Goal: Complete application form: Complete application form

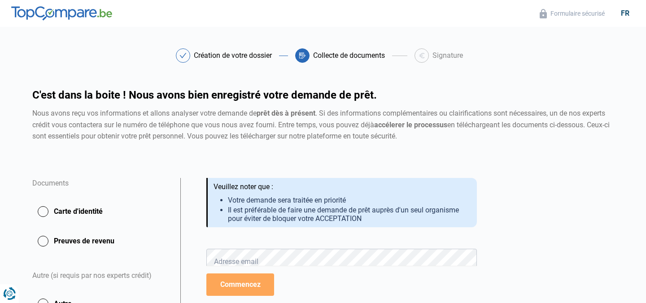
click at [46, 211] on button "Carte d'identité" at bounding box center [100, 212] width 137 height 22
click at [64, 180] on div "Documents" at bounding box center [100, 189] width 137 height 22
click at [494, 205] on div "Votre demande est enregistrée ! Nous avons reçu vos informations et allons anal…" at bounding box center [341, 290] width 323 height 224
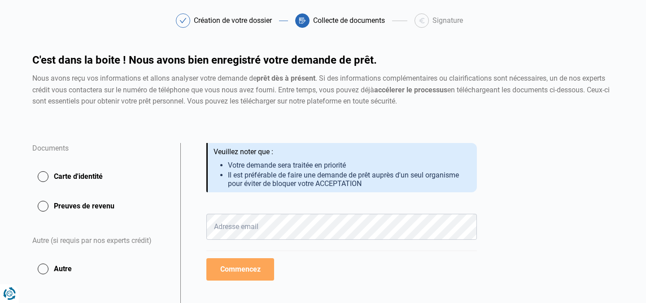
scroll to position [36, 0]
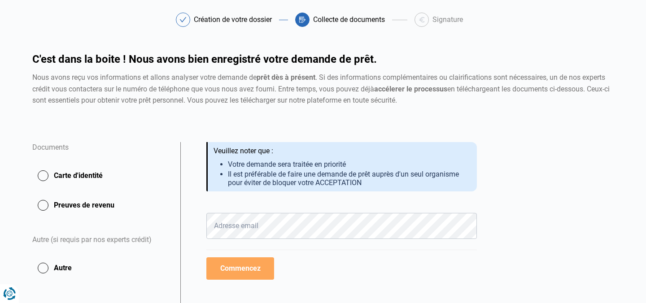
drag, startPoint x: 511, startPoint y: 157, endPoint x: 511, endPoint y: 151, distance: 6.3
click at [511, 157] on div "Votre demande est enregistrée ! Nous avons reçu vos informations et allons anal…" at bounding box center [397, 254] width 444 height 224
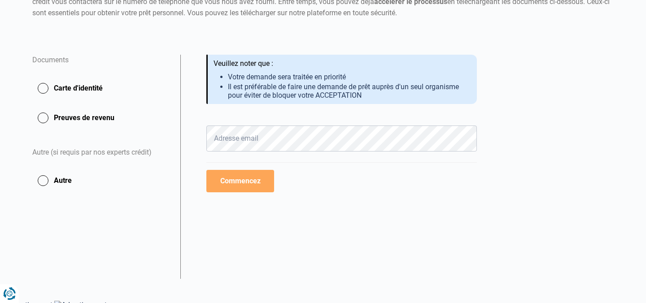
scroll to position [126, 0]
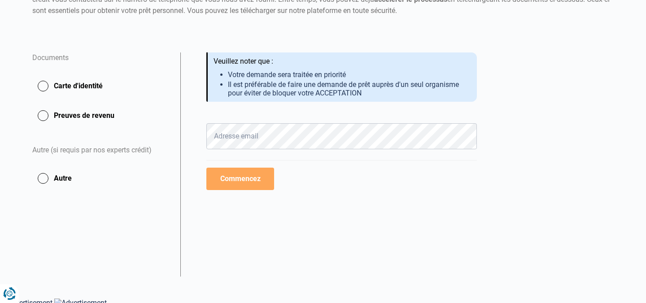
click at [268, 66] on div "Veuillez noter que : [PERSON_NAME] demande sera traitée en priorité Il est préf…" at bounding box center [342, 77] width 256 height 40
click at [294, 119] on div "Votre demande est enregistrée ! Nous avons reçu vos informations et allons anal…" at bounding box center [341, 101] width 271 height 97
click at [264, 110] on div "Votre demande est enregistrée ! Nous avons reçu vos informations et allons anal…" at bounding box center [341, 101] width 271 height 97
click at [59, 88] on button "Carte d'identité" at bounding box center [100, 86] width 137 height 22
click at [43, 84] on button "Carte d'identité" at bounding box center [100, 86] width 137 height 22
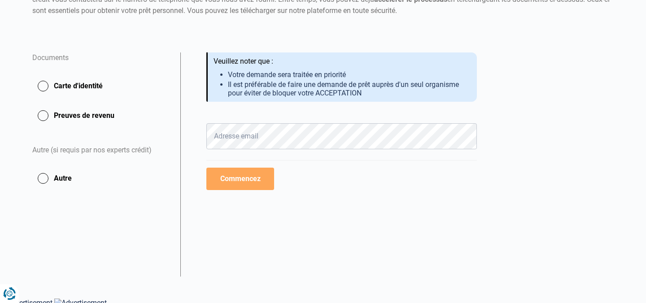
click at [43, 84] on button "Carte d'identité" at bounding box center [100, 86] width 137 height 22
click at [70, 148] on div "Autre (si requis par nos experts crédit)" at bounding box center [100, 150] width 137 height 33
click at [55, 52] on div "C'est dans la boite ! Nous avons bien enregistré votre demande de prêt. Nous av…" at bounding box center [323, 8] width 593 height 88
click at [127, 56] on div "Documents" at bounding box center [100, 64] width 137 height 22
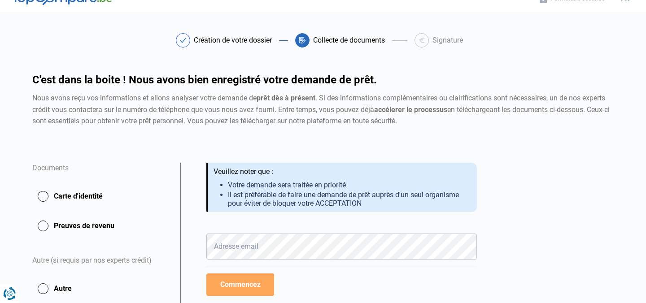
scroll to position [0, 0]
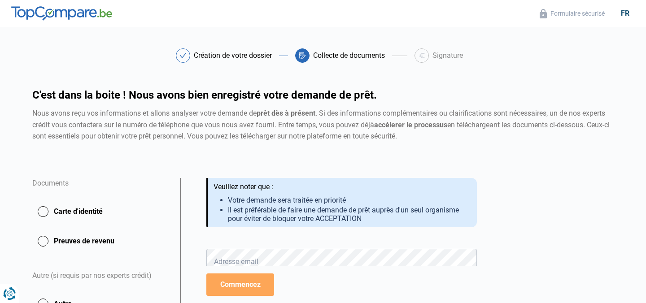
click at [240, 51] on div "Création de votre dossier" at bounding box center [227, 55] width 103 height 14
click at [182, 57] on icon at bounding box center [183, 55] width 7 height 5
click at [78, 214] on button "Carte d'identité" at bounding box center [100, 212] width 137 height 22
click at [77, 212] on button "Carte d'identité" at bounding box center [100, 212] width 137 height 22
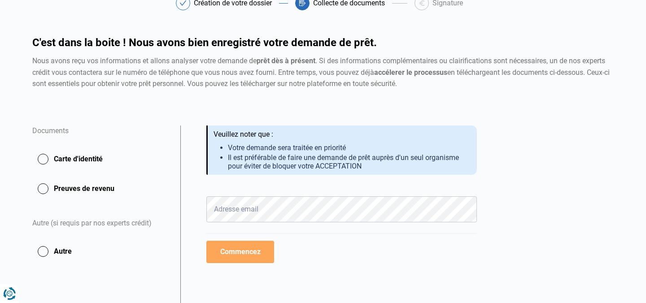
scroll to position [54, 0]
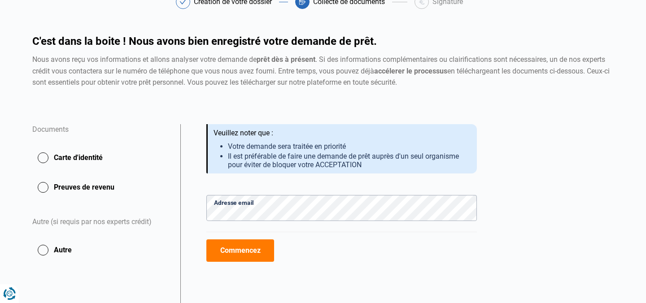
click at [294, 173] on div "Nous avons reçu vos informations et allons analyser votre demande de prêt dès à…" at bounding box center [341, 148] width 271 height 49
click at [251, 250] on button "Commencez" at bounding box center [240, 251] width 68 height 22
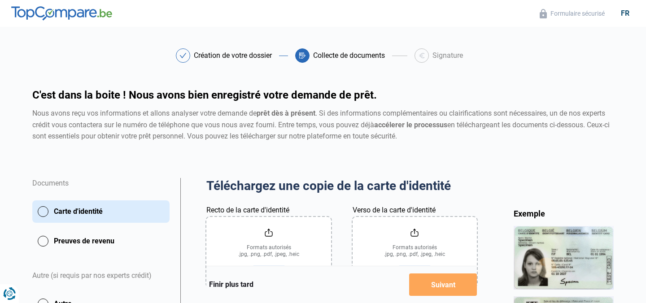
click at [271, 176] on div "C'est dans la boite ! Nous avons bien enregistré votre demande de prêt. Nous av…" at bounding box center [323, 134] width 593 height 88
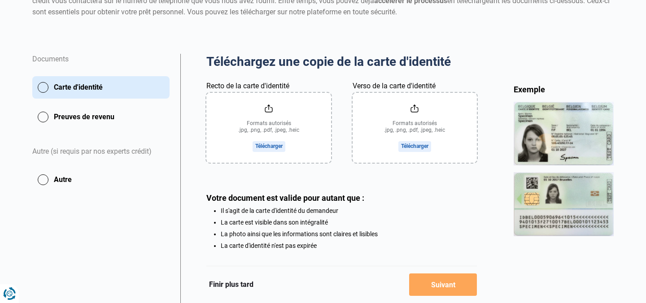
scroll to position [126, 0]
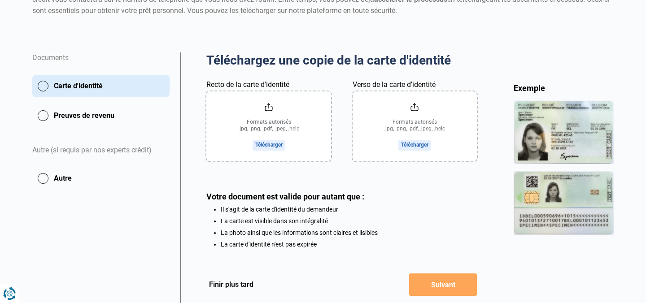
click at [266, 145] on input "Recto de la carte d'identité" at bounding box center [268, 127] width 124 height 70
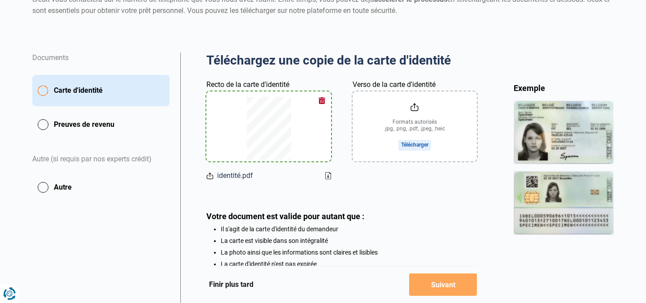
click at [418, 146] on input "Verso de la carte d'identité" at bounding box center [415, 127] width 124 height 70
type input "C:\fakepath\identité.pdf"
click at [394, 179] on div "Fichier déjà téléchargé" at bounding box center [415, 176] width 124 height 11
click at [411, 145] on input "Verso de la carte d'identité" at bounding box center [415, 127] width 124 height 70
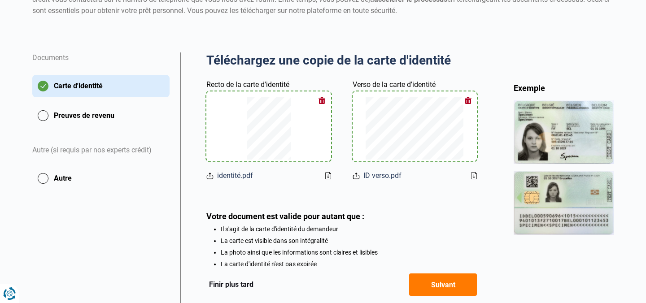
click at [321, 102] on button "button" at bounding box center [322, 100] width 13 height 13
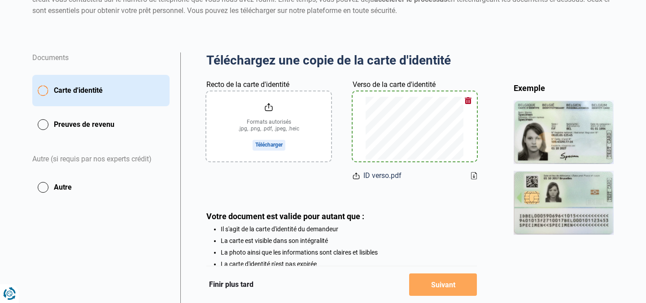
click at [274, 143] on input "Recto de la carte d'identité" at bounding box center [268, 127] width 124 height 70
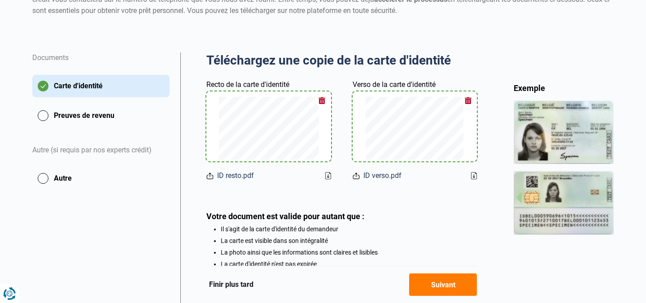
click at [573, 245] on div "Exemple" at bounding box center [564, 209] width 101 height 253
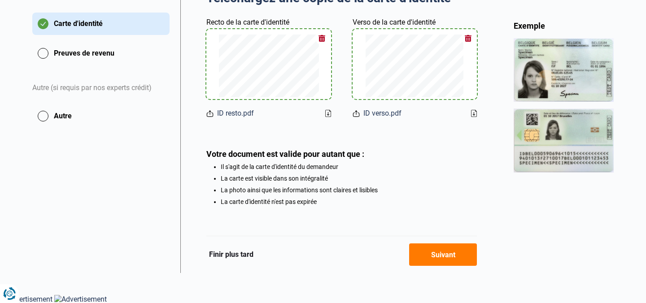
scroll to position [189, 0]
click at [451, 254] on button "Suivant" at bounding box center [443, 254] width 68 height 22
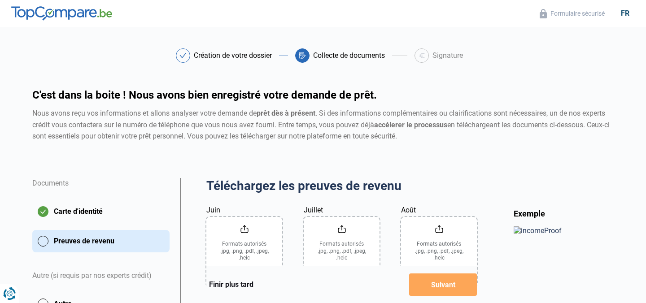
click at [546, 179] on div "Exemple" at bounding box center [564, 298] width 111 height 240
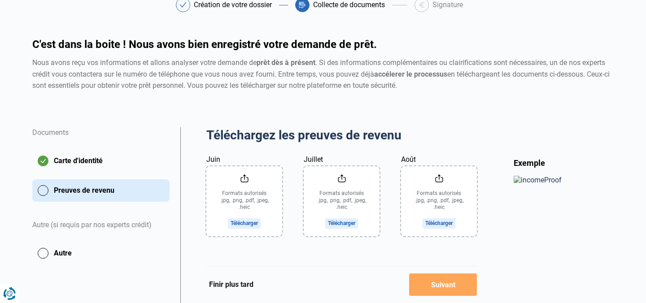
scroll to position [54, 0]
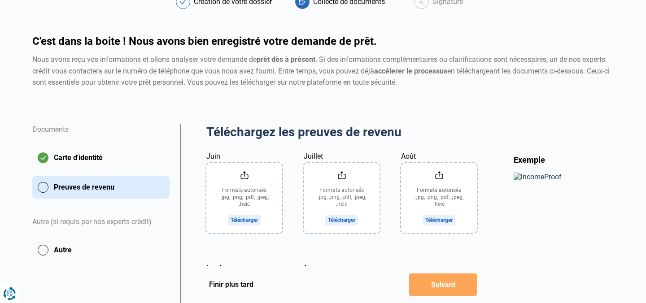
click at [502, 240] on div "Téléchargez les preuves de revenu Aperçu des documents Documents Carte d'identi…" at bounding box center [341, 244] width 323 height 240
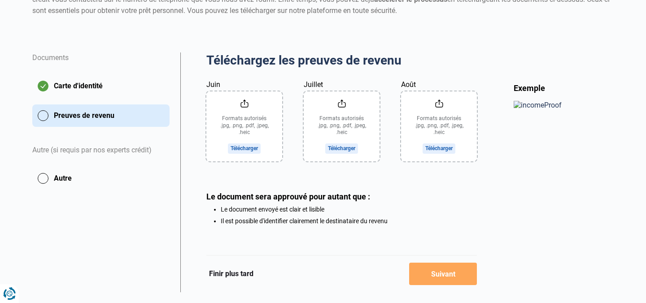
scroll to position [144, 0]
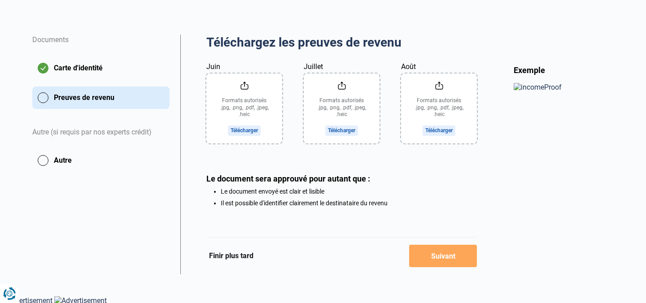
click at [249, 130] on input "Juin" at bounding box center [244, 109] width 76 height 70
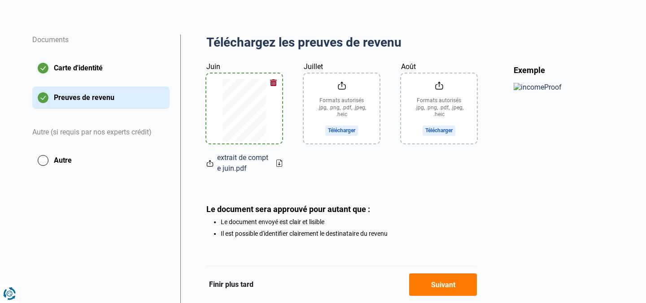
click at [353, 133] on input "Juillet" at bounding box center [342, 109] width 76 height 70
click at [446, 130] on input "Août" at bounding box center [439, 109] width 76 height 70
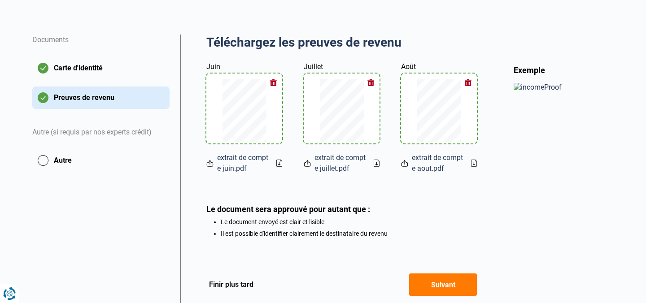
click at [519, 147] on div "Exemple" at bounding box center [564, 185] width 101 height 240
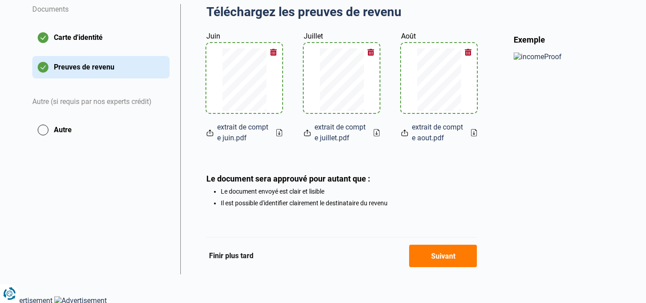
scroll to position [176, 0]
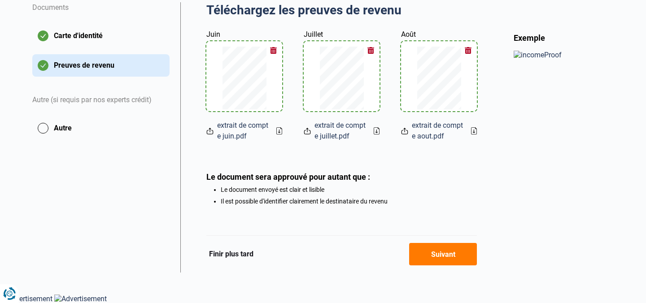
click at [448, 253] on button "Suivant" at bounding box center [443, 254] width 68 height 22
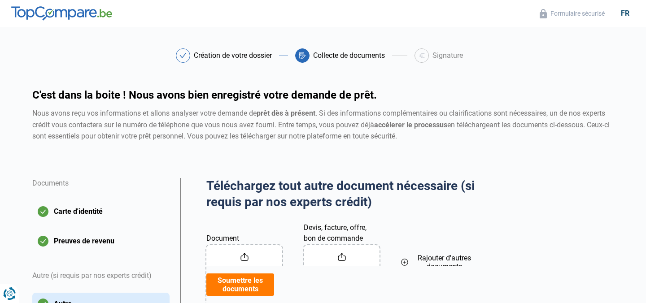
drag, startPoint x: 527, startPoint y: 218, endPoint x: 514, endPoint y: 133, distance: 85.8
click at [526, 215] on div "Téléchargez tout autre document nécessaire (si requis par nos experts crédit) A…" at bounding box center [397, 306] width 444 height 257
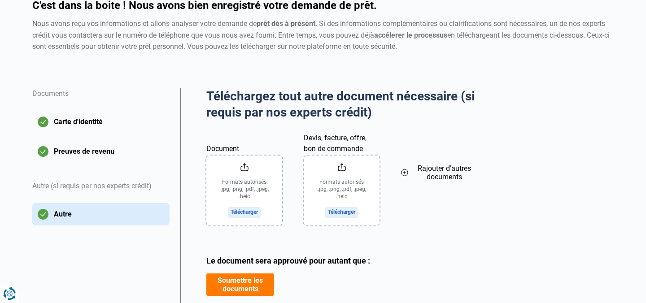
scroll to position [108, 0]
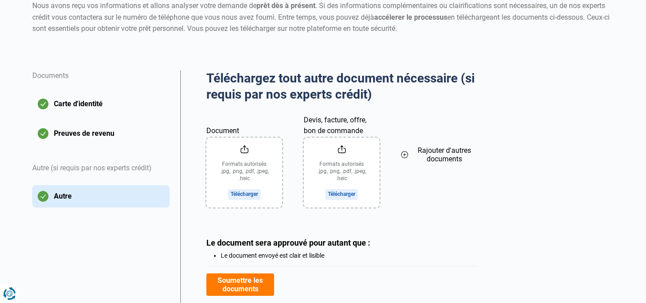
click at [342, 192] on input "Devis, facture, offre, bon de commande" at bounding box center [342, 173] width 76 height 70
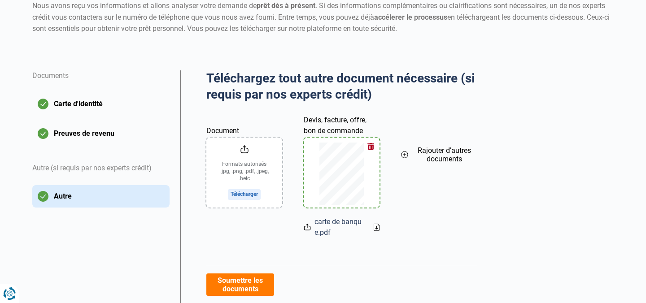
click at [250, 197] on input "Document" at bounding box center [244, 173] width 76 height 70
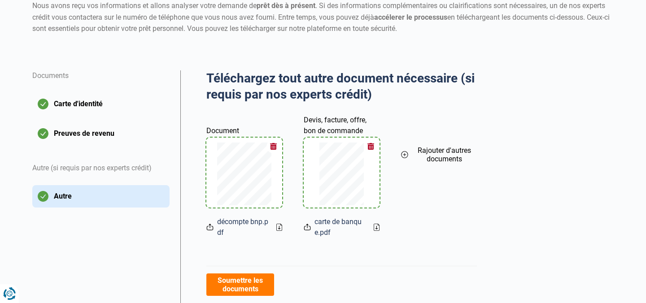
click at [405, 153] on icon at bounding box center [404, 155] width 7 height 10
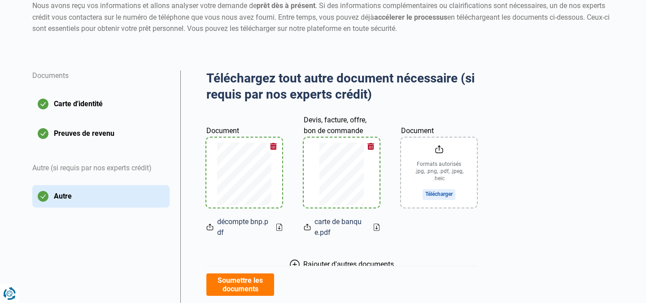
click at [439, 196] on input "Document" at bounding box center [439, 173] width 76 height 70
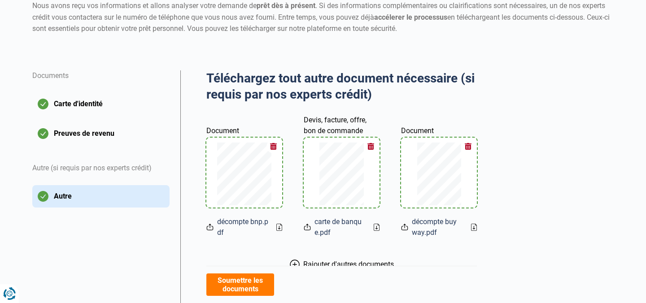
click at [541, 161] on div "Téléchargez tout autre document nécessaire (si requis par nos experts crédit) A…" at bounding box center [397, 229] width 444 height 319
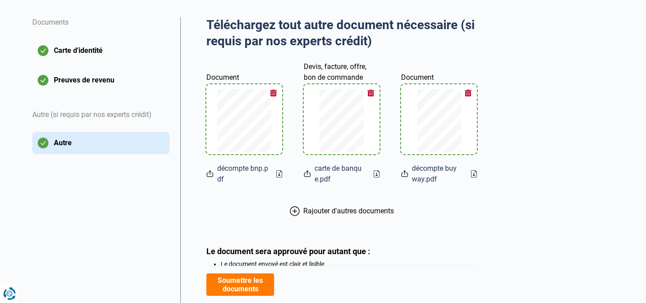
scroll to position [162, 0]
click at [312, 212] on span "Rajouter d'autres documents" at bounding box center [348, 210] width 91 height 9
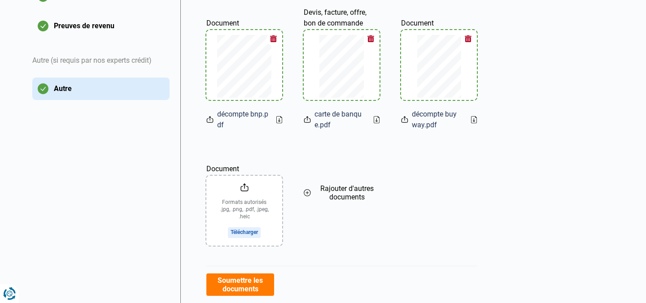
scroll to position [233, 0]
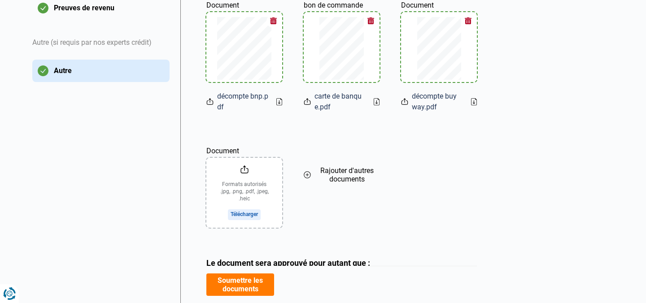
click at [241, 216] on input "Document" at bounding box center [244, 193] width 76 height 70
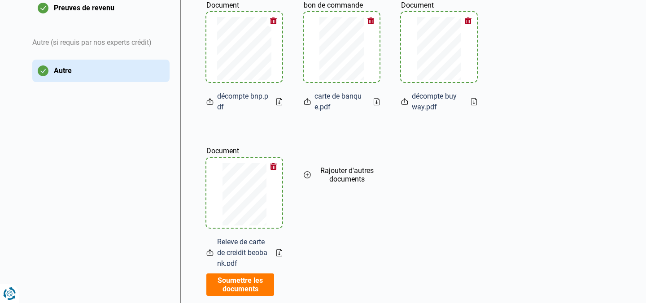
click at [308, 174] on icon at bounding box center [307, 175] width 7 height 10
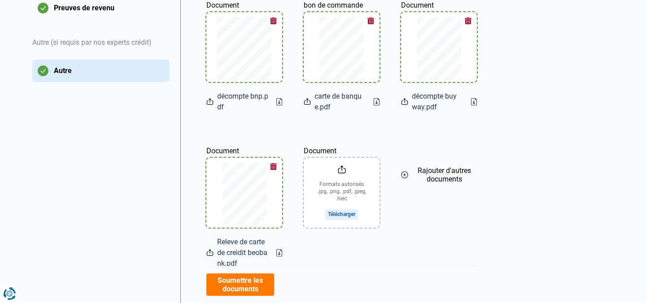
click at [353, 217] on input "Document" at bounding box center [342, 193] width 76 height 70
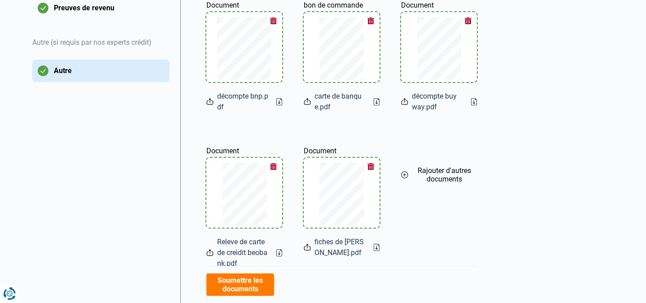
click at [509, 178] on div "Téléchargez tout autre document nécessaire (si requis par nos experts crédit) A…" at bounding box center [397, 167] width 444 height 444
click at [246, 287] on button "Soumettre les documents" at bounding box center [240, 285] width 68 height 22
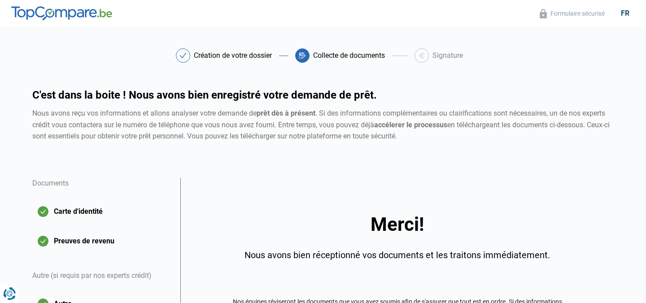
click at [319, 200] on div "Merci! Nous avons bien réceptionné vos documents et les traitons immédiatement.…" at bounding box center [397, 290] width 434 height 224
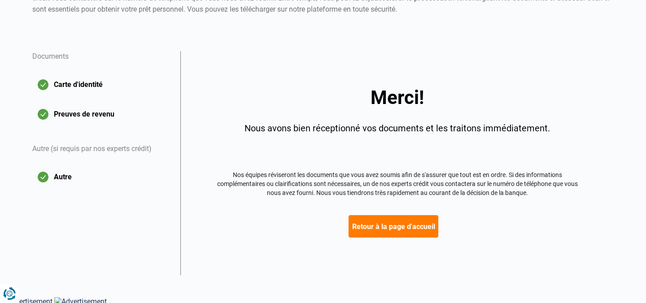
scroll to position [129, 0]
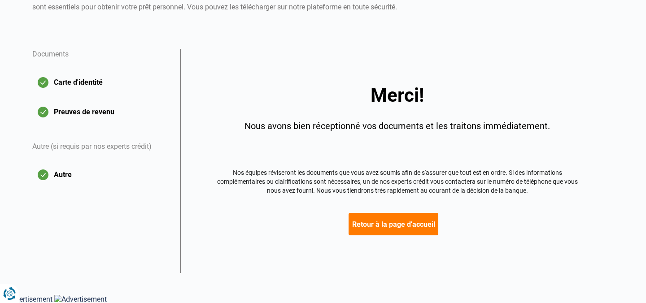
click at [389, 227] on button "Retour à la page d'accueil" at bounding box center [394, 224] width 90 height 22
